Goal: Find specific page/section: Find specific page/section

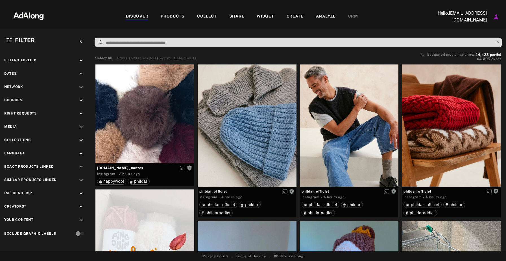
scroll to position [3759, 0]
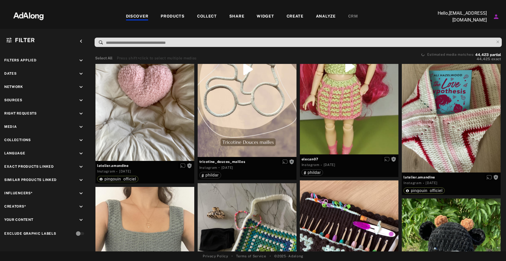
click at [208, 18] on div "COLLECT" at bounding box center [207, 16] width 20 height 7
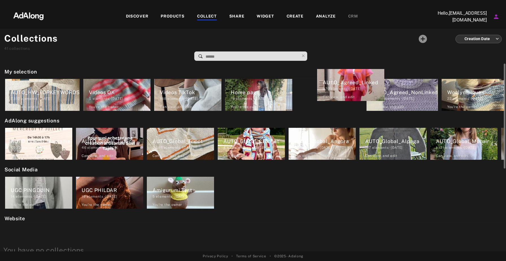
drag, startPoint x: 330, startPoint y: 89, endPoint x: 377, endPoint y: 67, distance: 52.5
click at [378, 67] on div "My selection AUTO_HW_TOPKEYWORDS 7,512 elements · 2025.04.24 Can view , and edi…" at bounding box center [253, 157] width 506 height 187
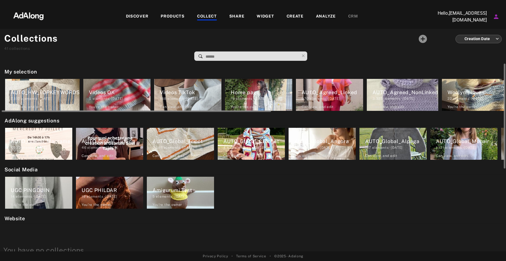
click at [406, 96] on div "3,323 elements · 2024.09.20" at bounding box center [405, 98] width 66 height 5
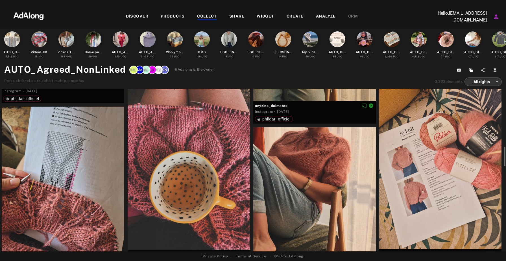
scroll to position [679, 0]
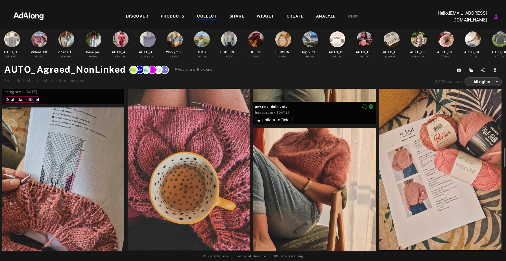
click at [204, 168] on div at bounding box center [189, 168] width 123 height 163
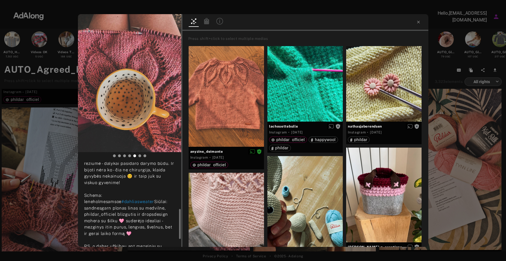
scroll to position [127, 0]
click at [418, 22] on icon at bounding box center [418, 22] width 3 height 3
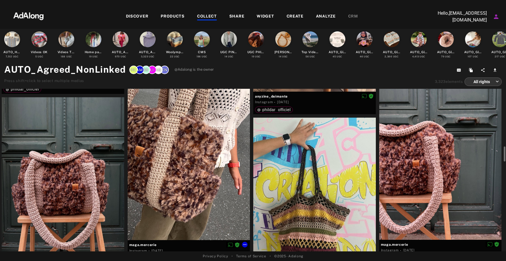
scroll to position [877, 0]
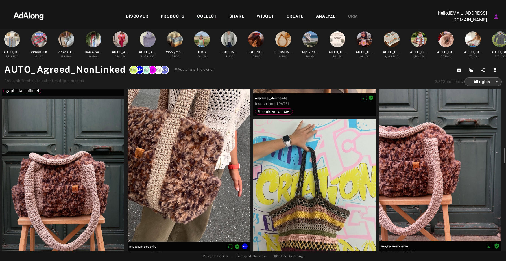
click at [172, 161] on div at bounding box center [189, 159] width 123 height 163
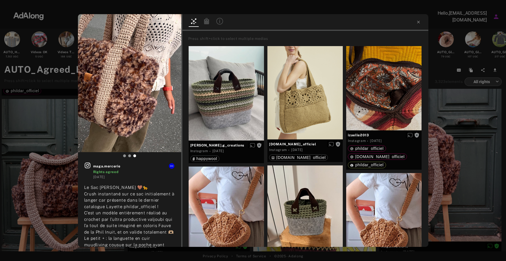
click at [37, 165] on div "maga.mercerie Rights agreed 5 days ago Le Sac Niels 🤎🐆 Crush instantané sur ce …" at bounding box center [253, 130] width 506 height 261
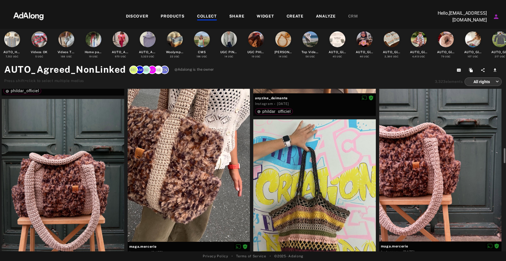
click at [72, 166] on div at bounding box center [63, 180] width 123 height 163
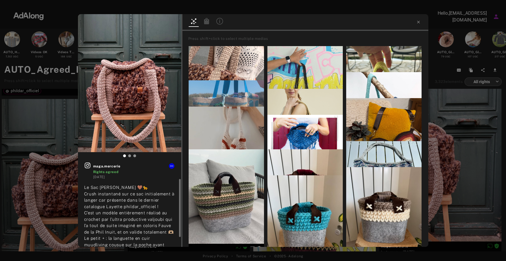
scroll to position [10, 0]
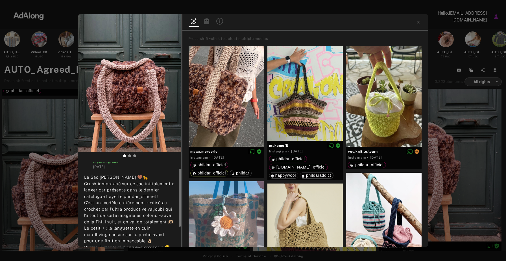
click at [208, 23] on icon at bounding box center [206, 21] width 5 height 6
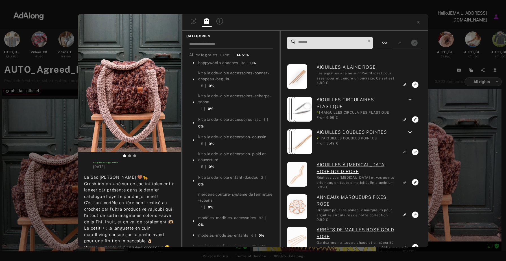
click at [318, 44] on input at bounding box center [332, 42] width 68 height 8
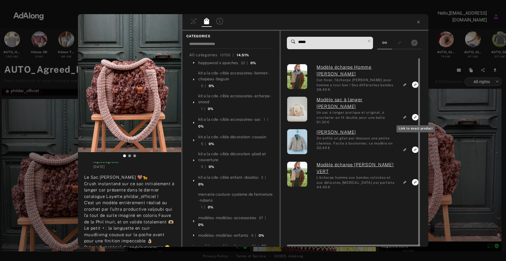
click at [414, 117] on icon "Link to exact product" at bounding box center [415, 117] width 6 height 6
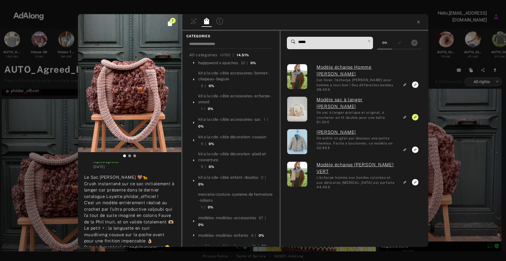
click at [326, 46] on span "*****" at bounding box center [332, 43] width 68 height 12
click at [320, 45] on input "*****" at bounding box center [332, 42] width 68 height 8
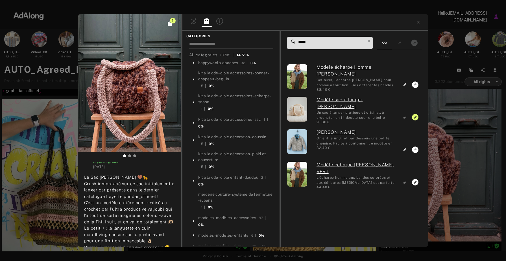
drag, startPoint x: 312, startPoint y: 43, endPoint x: 283, endPoint y: 43, distance: 28.8
click at [283, 43] on div "***** Modèle écharpe Homme niels GRIS Cet hiver, l'écharpe Niels pour homme a t…" at bounding box center [355, 139] width 148 height 216
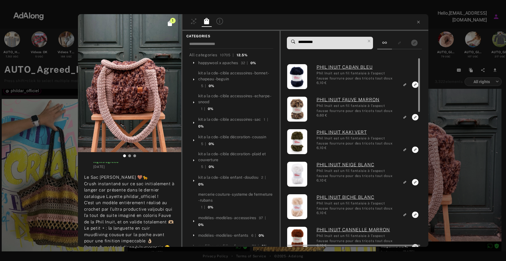
type input "**********"
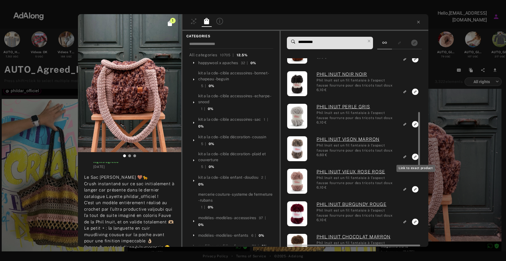
click at [414, 156] on icon "Link to exact product" at bounding box center [415, 156] width 6 height 6
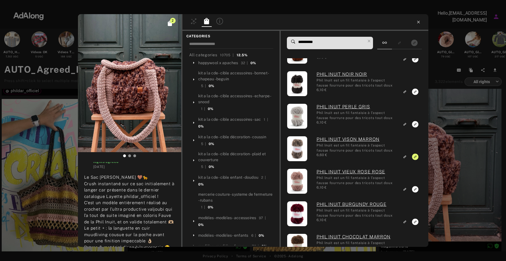
click at [420, 21] on icon at bounding box center [418, 22] width 5 height 5
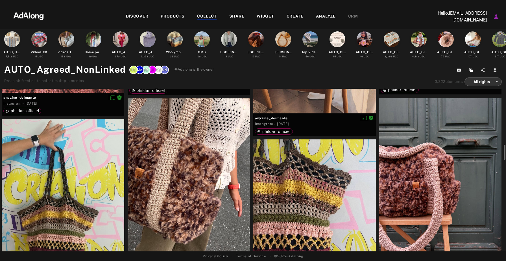
scroll to position [854, 0]
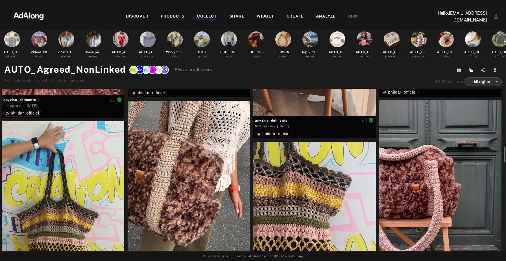
click at [198, 175] on div at bounding box center [189, 182] width 123 height 163
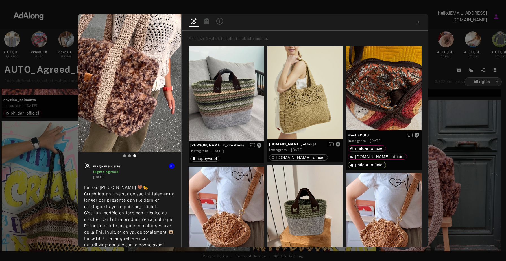
click at [208, 20] on icon at bounding box center [206, 21] width 5 height 6
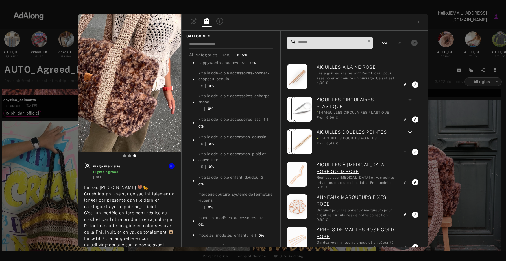
click at [320, 42] on input at bounding box center [332, 42] width 68 height 8
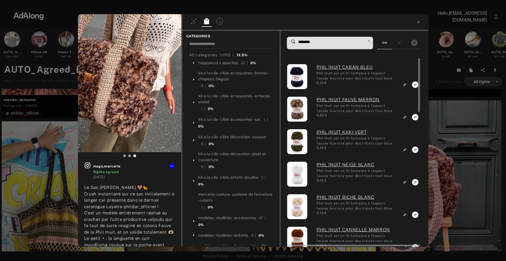
type input "********"
click at [416, 115] on icon "Link to exact product" at bounding box center [415, 117] width 6 height 6
click at [370, 40] on icon at bounding box center [369, 41] width 3 height 3
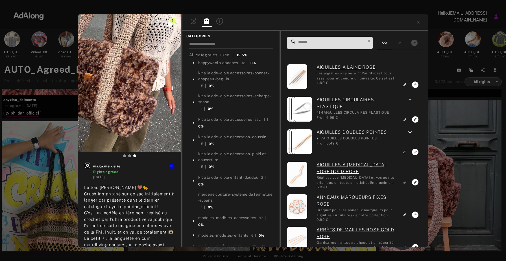
click at [349, 45] on input at bounding box center [332, 42] width 68 height 8
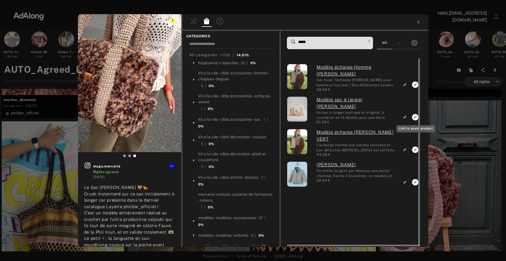
type input "*****"
click at [415, 116] on icon "Link to exact product" at bounding box center [415, 117] width 6 height 6
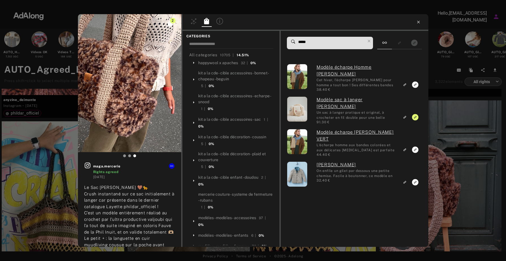
click at [420, 21] on icon at bounding box center [418, 22] width 5 height 5
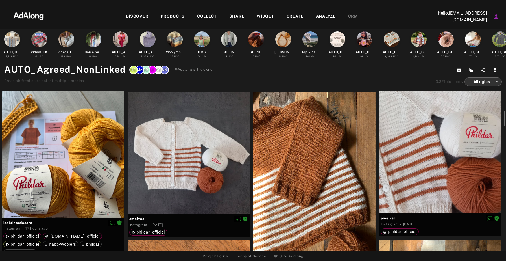
scroll to position [336, 0]
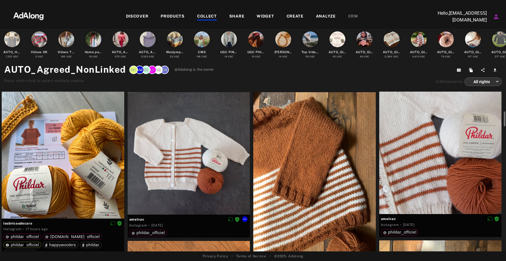
click at [208, 164] on div at bounding box center [189, 153] width 123 height 123
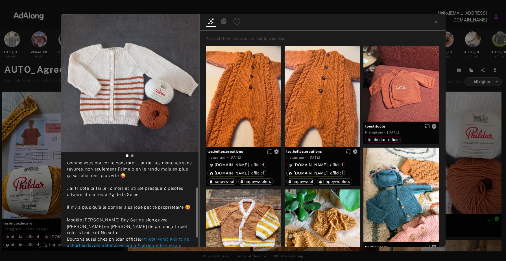
scroll to position [45, 0]
click at [223, 20] on icon at bounding box center [223, 21] width 7 height 7
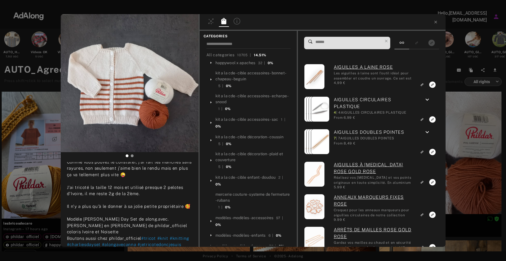
click at [342, 43] on input at bounding box center [349, 42] width 68 height 8
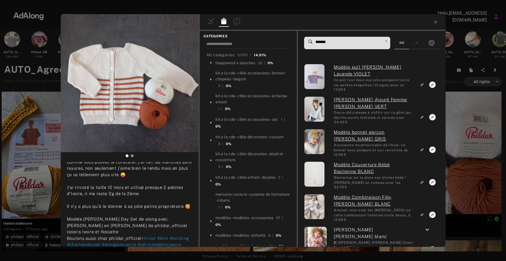
click at [315, 41] on input "*******" at bounding box center [349, 42] width 68 height 8
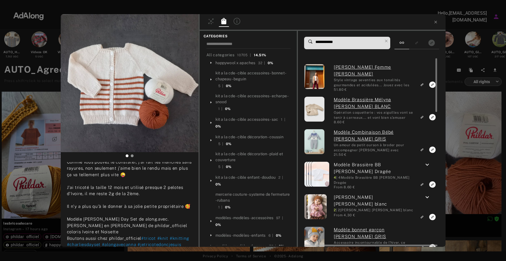
type input "**********"
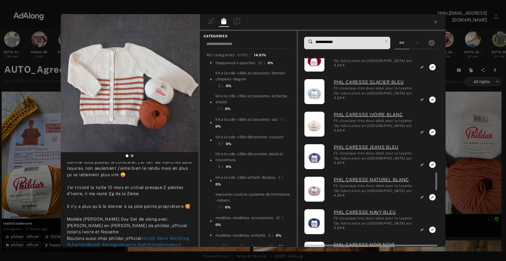
scroll to position [1185, 0]
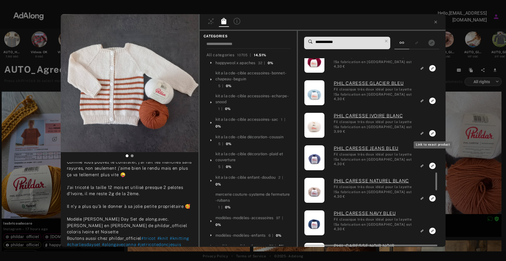
click at [429, 134] on icon "Link to exact product" at bounding box center [432, 133] width 6 height 6
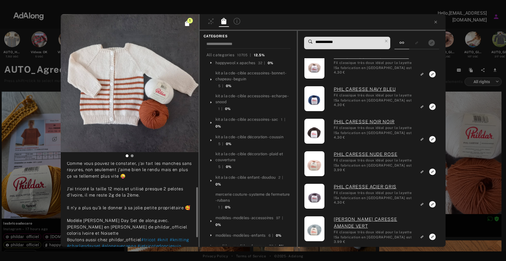
scroll to position [0, 0]
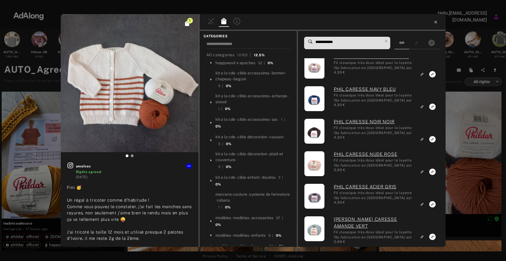
click at [436, 23] on icon at bounding box center [435, 22] width 3 height 3
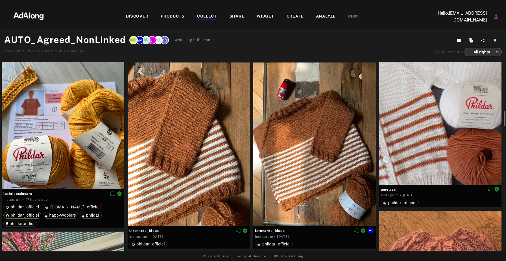
scroll to position [368, 0]
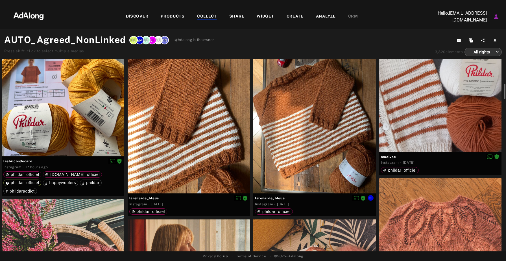
click at [340, 113] on div at bounding box center [314, 111] width 123 height 163
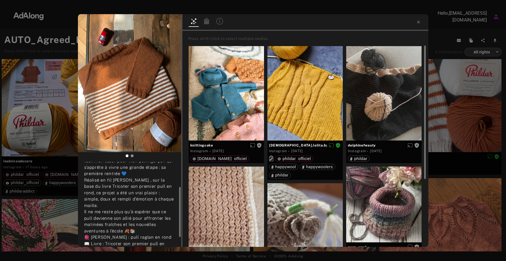
scroll to position [40, 0]
click at [209, 23] on icon at bounding box center [206, 21] width 5 height 6
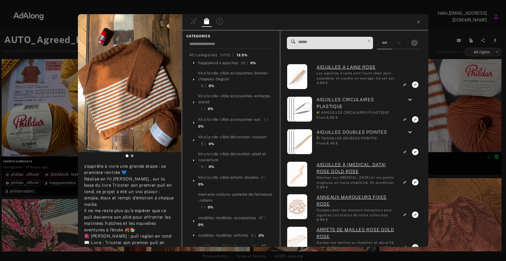
click at [319, 42] on input at bounding box center [332, 42] width 68 height 8
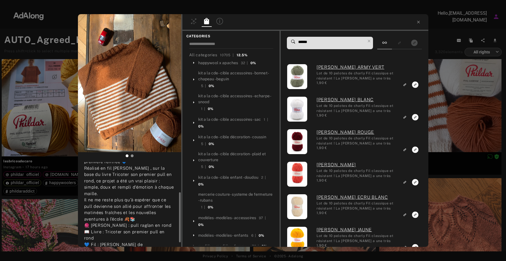
scroll to position [51, 0]
type input "******"
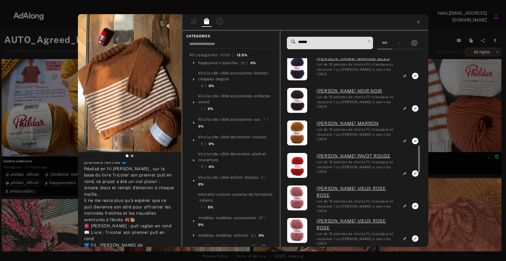
scroll to position [510, 0]
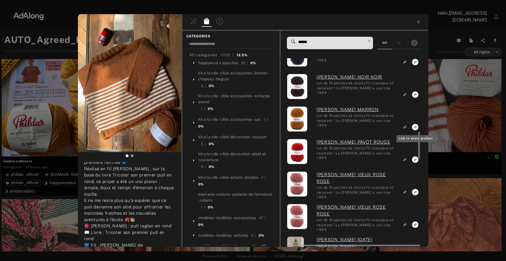
click at [415, 126] on rect "Link to exact product" at bounding box center [415, 126] width 7 height 7
click at [419, 23] on icon at bounding box center [418, 22] width 5 height 5
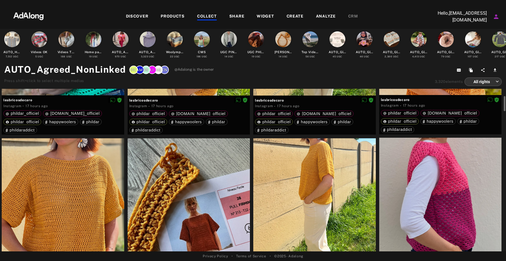
scroll to position [119, 0]
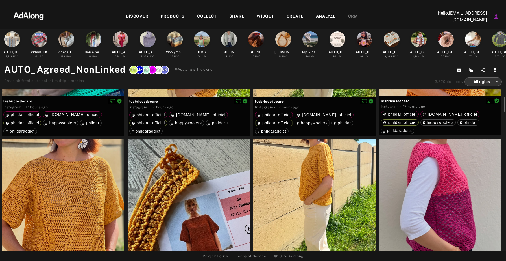
click at [77, 193] on div at bounding box center [63, 202] width 123 height 126
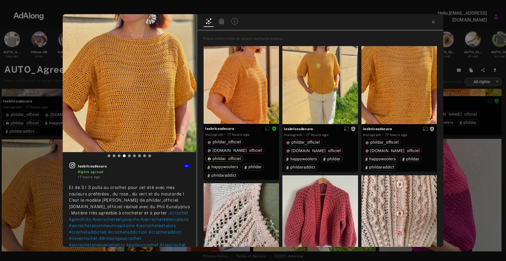
click at [223, 24] on icon at bounding box center [221, 21] width 7 height 7
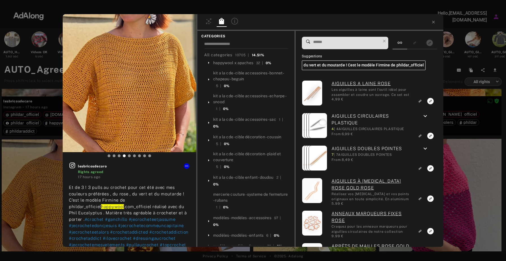
click at [357, 43] on input at bounding box center [347, 42] width 68 height 8
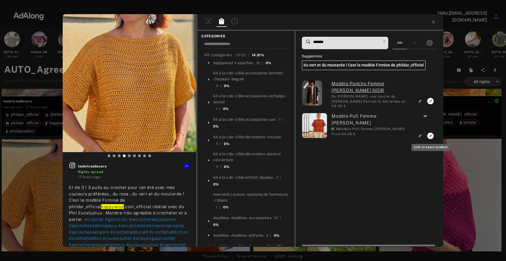
type input "*******"
click at [430, 134] on icon "Link to exact product" at bounding box center [430, 135] width 6 height 6
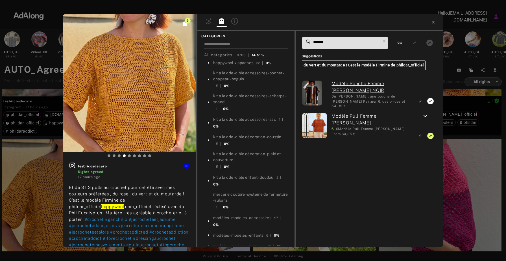
click at [433, 21] on icon at bounding box center [433, 22] width 5 height 5
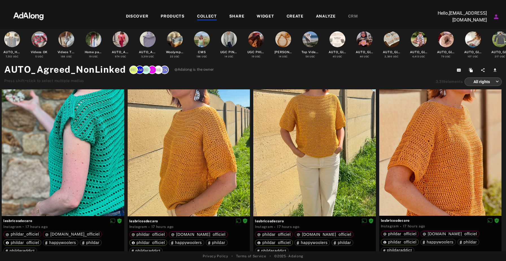
click at [204, 15] on div "COLLECT" at bounding box center [207, 16] width 20 height 7
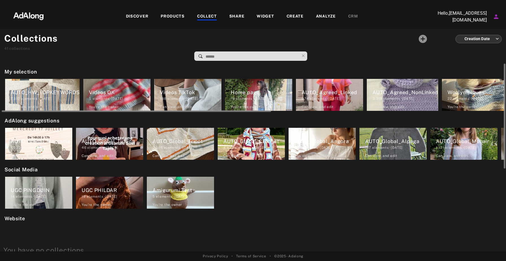
click at [340, 93] on div "AUTO_Agreed_Linked" at bounding box center [333, 92] width 62 height 8
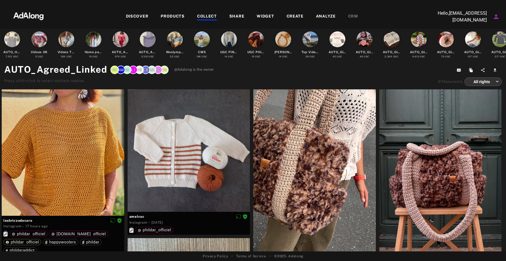
click at [210, 15] on div "COLLECT" at bounding box center [207, 16] width 20 height 7
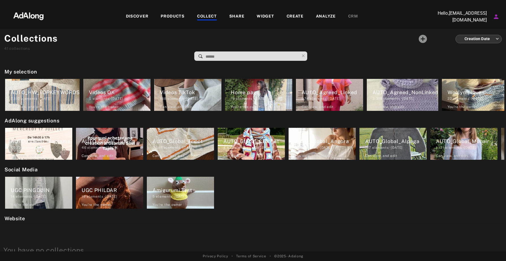
click at [128, 17] on div "DISCOVER" at bounding box center [137, 16] width 23 height 7
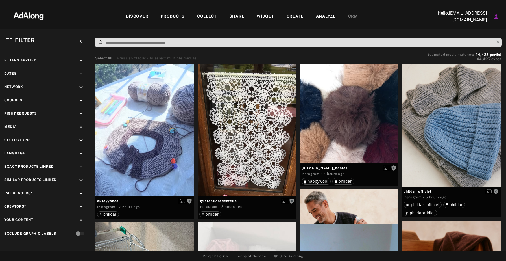
click at [210, 15] on div "COLLECT" at bounding box center [207, 16] width 20 height 7
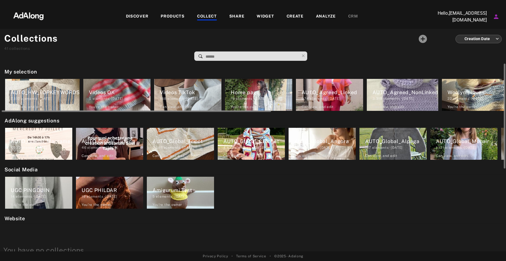
click at [338, 88] on div "AUTO_Agreed_Linked" at bounding box center [333, 92] width 62 height 8
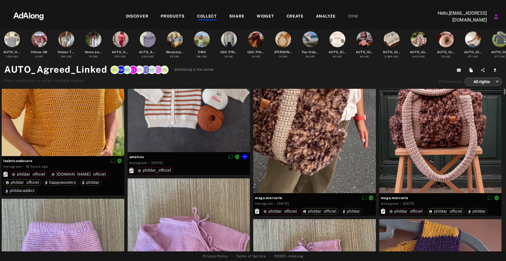
scroll to position [49, 0]
